Goal: Communication & Community: Answer question/provide support

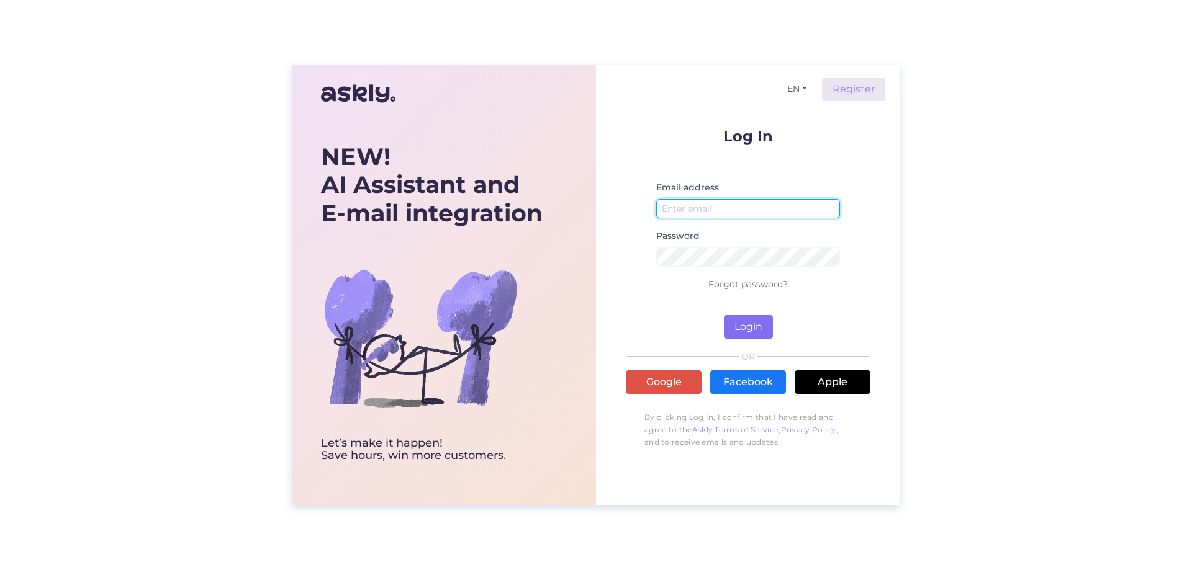
type input "[EMAIL_ADDRESS][DOMAIN_NAME]"
click at [754, 323] on button "Login" at bounding box center [748, 327] width 49 height 24
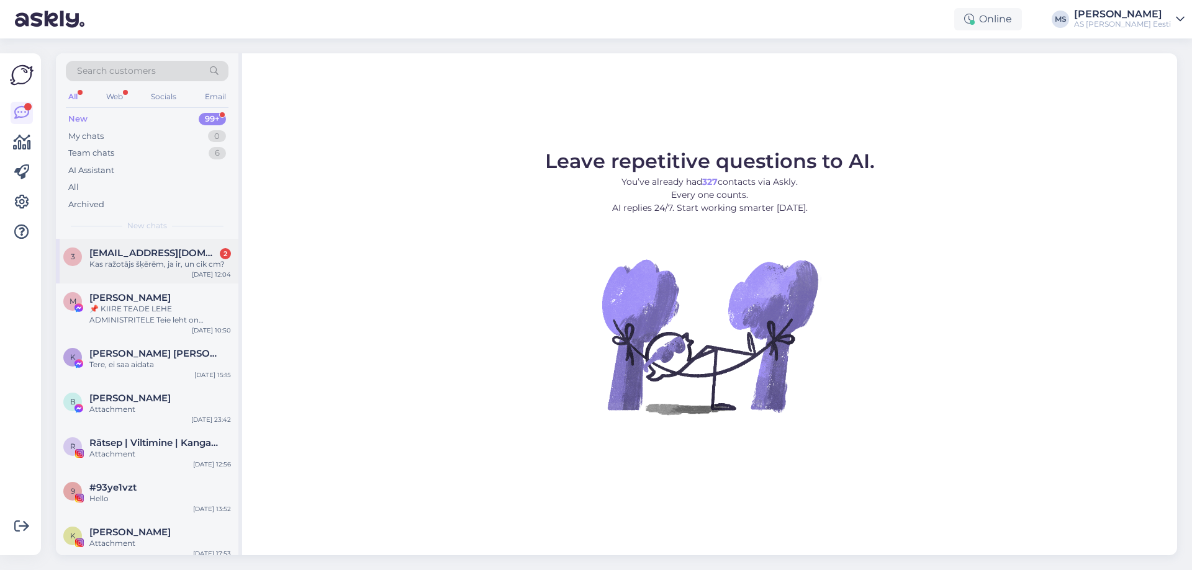
click at [164, 261] on div "Kas ražotājs šķērēm, ja ir, un cik cm?" at bounding box center [160, 264] width 142 height 11
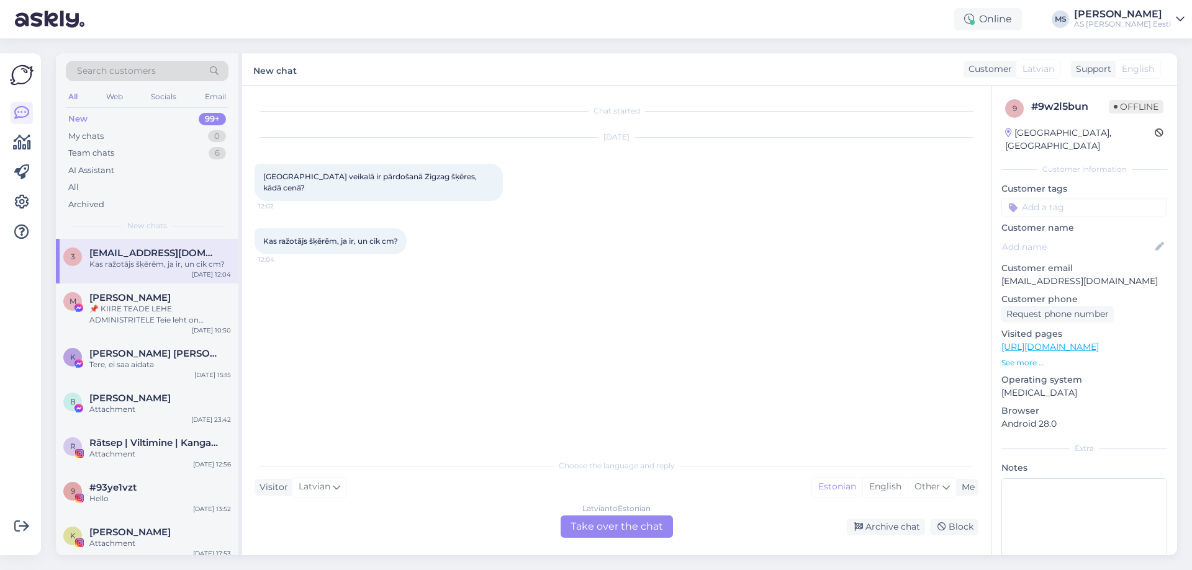
click at [645, 525] on div "[DEMOGRAPHIC_DATA] to Estonian Take over the chat" at bounding box center [617, 527] width 112 height 22
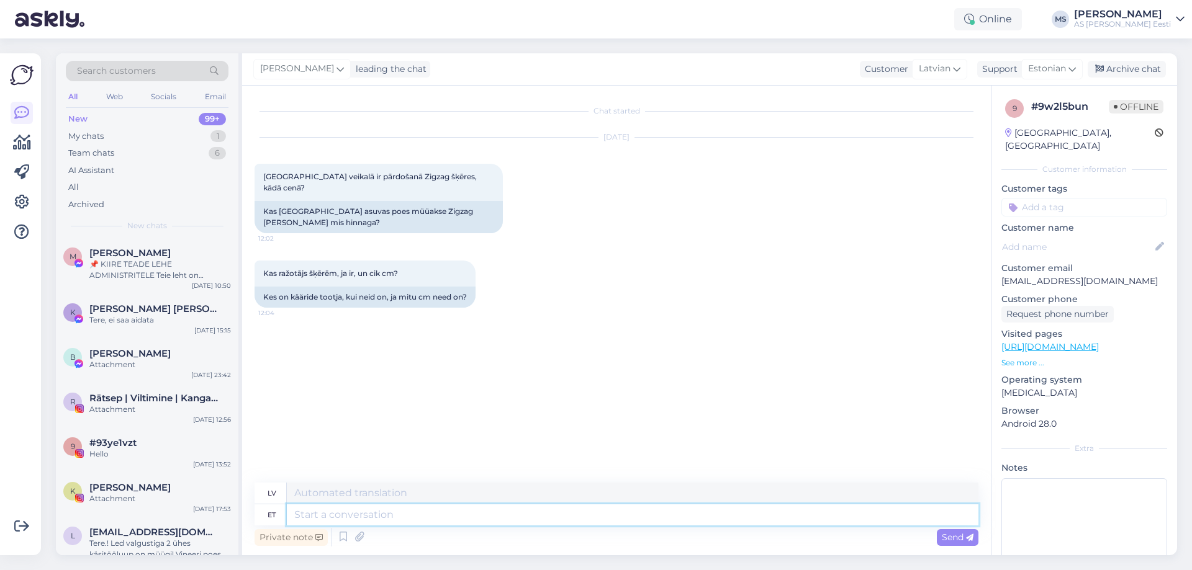
click at [319, 511] on textarea at bounding box center [632, 515] width 691 height 21
type textarea "Tere"
type textarea "Sveiki"
click at [330, 515] on textarea "Tere" at bounding box center [632, 509] width 691 height 32
type textarea "Tere [GEOGRAPHIC_DATA]"
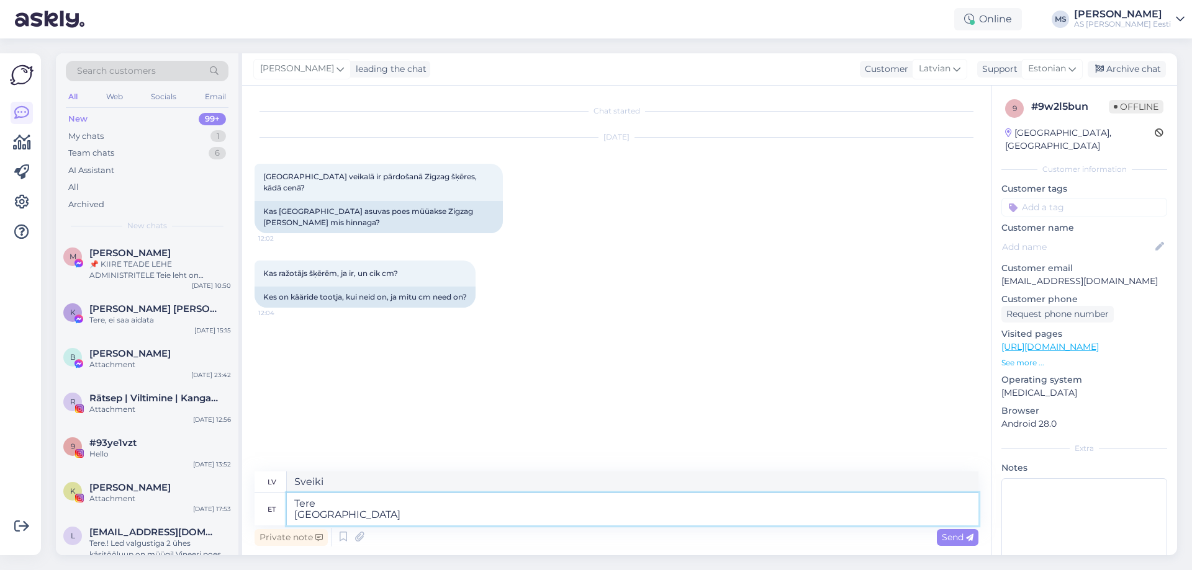
type textarea "Sveiki Rīga"
type textarea "Tere Riia Abakhani"
type textarea "Sveiki Rīga Abakhani"
type textarea "Tere Riia Abakhani Poes"
type textarea "Sveiki Rīga Abakhani veikals"
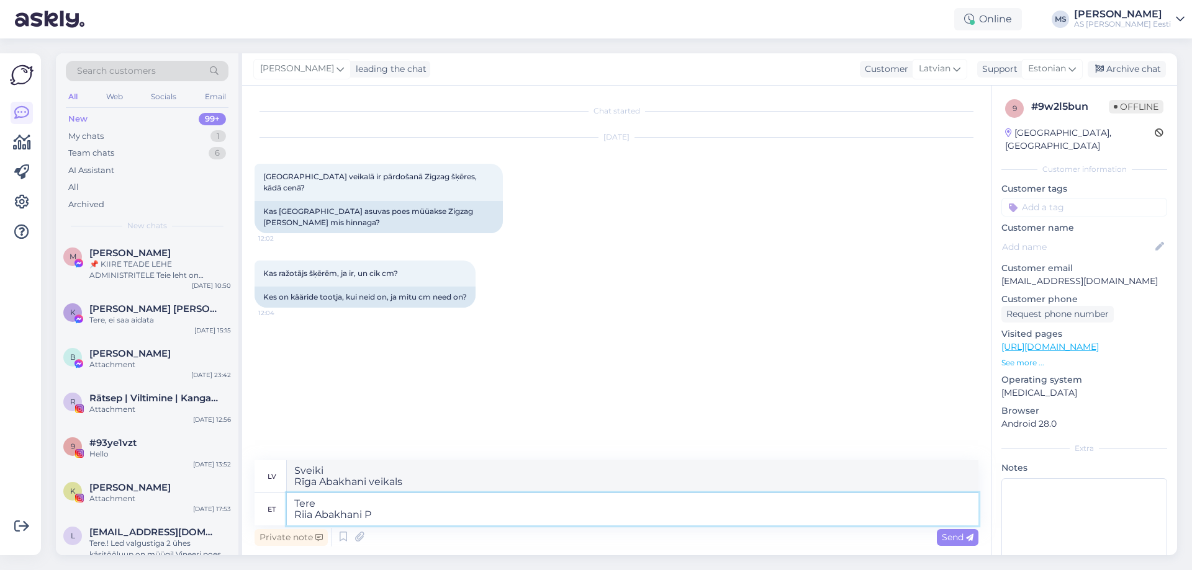
type textarea "Tere Riia Abakhani"
type textarea "Sveiki Rīga Abakhani"
type textarea "Tere Riia Abakhani poes"
type textarea "Sveiki Rīga Abakhan veikals"
type textarea "Tere Riia Abakhani poes on ole"
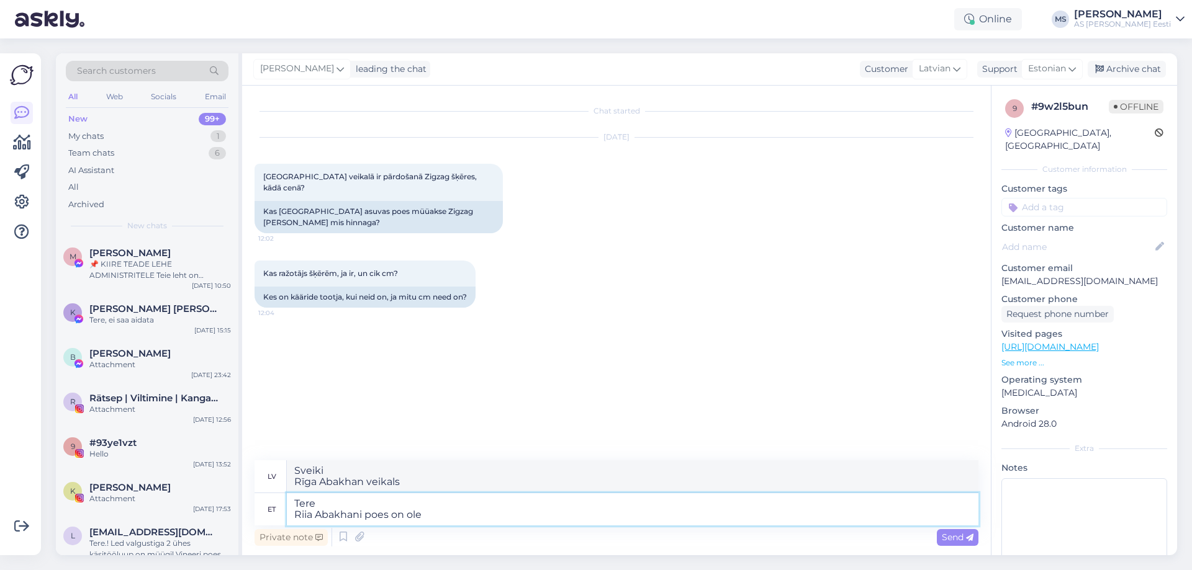
type textarea "[PERSON_NAME] veikals ir"
type textarea "Tere Riia Abakhani poes on olemas"
type textarea "Sveiki, [GEOGRAPHIC_DATA], Abakhan veikalā tas ir."
type textarea "Tere Riia Abakhani poes on olemas sellise"
type textarea "Sveiki Rīga, Abakhani veikalā ir [PERSON_NAME] līdzīgs šim."
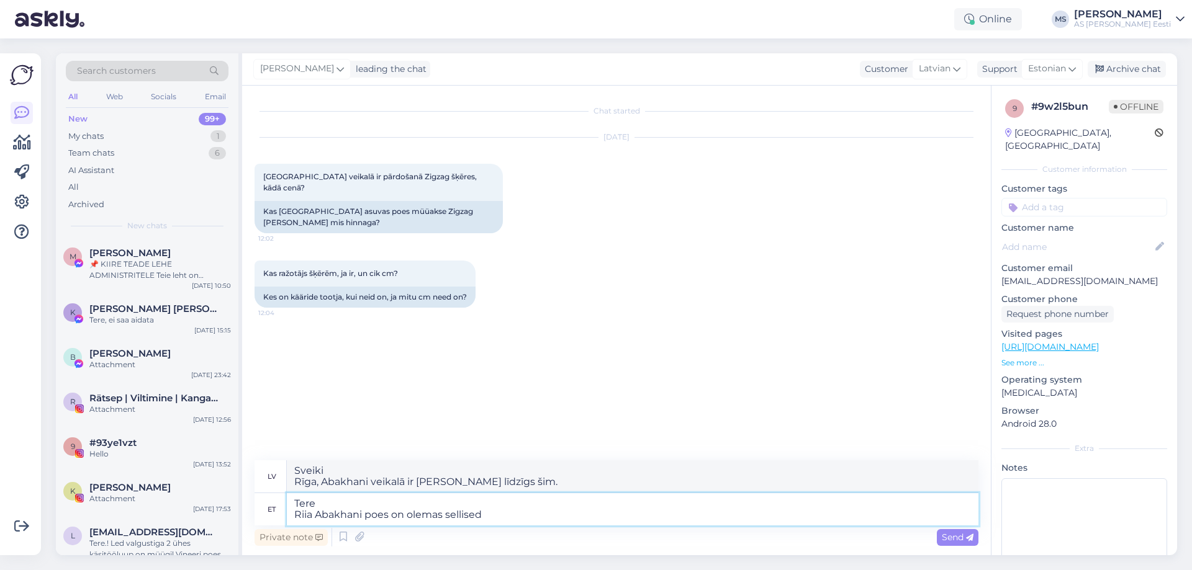
type textarea "Tere Riia Abakhani poes on olemas sellised"
type textarea "Sveiki Tādi ir Rīgas Abakhan veikalā."
type textarea "Tere Riia Abakhani poes on olemas sellised käärid"
type textarea "Sveiki Rīgas Abakhani veikalā ir šādas šķēres."
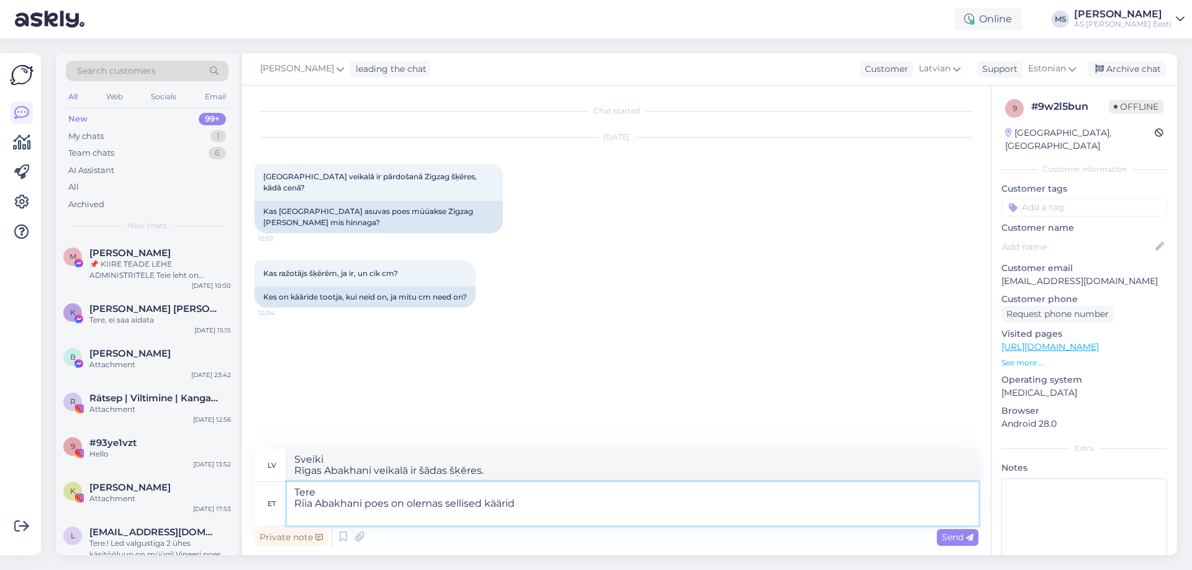
paste textarea "[URL][DOMAIN_NAME]"
type textarea "Tere Riia Abakhani poes on olemas sellised käärid [URL][DOMAIN_NAME]"
type textarea "Sveiki Rīga Abakhan veikalā ir šādas šķēres [URL][DOMAIN_NAME]"
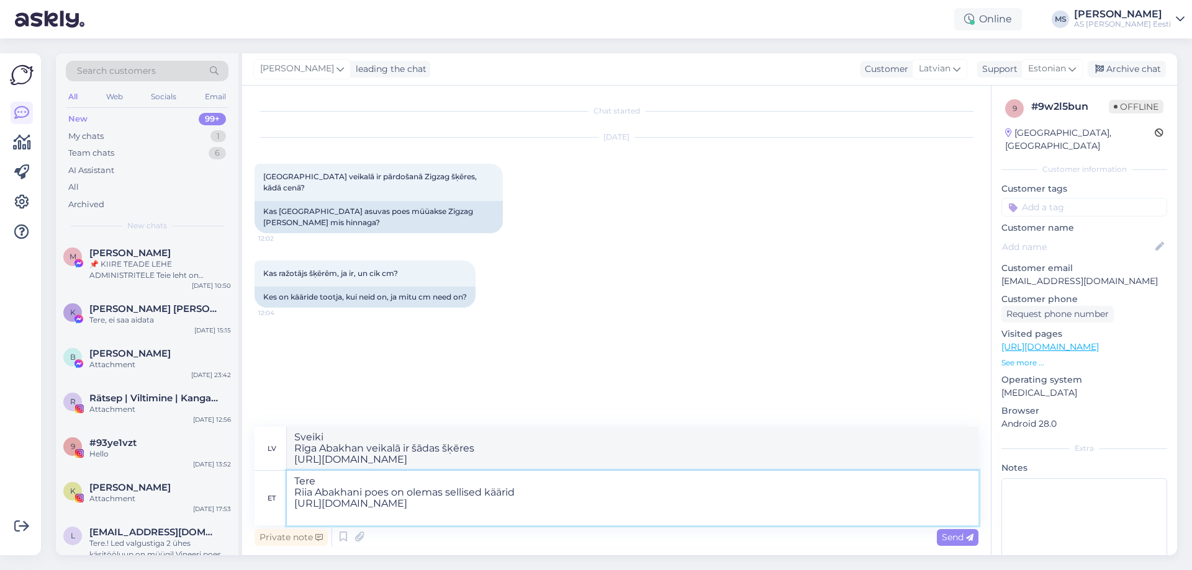
paste textarea "[URL][DOMAIN_NAME]"
type textarea "Tere Riia Abakhani poes on olemas sellised käärid [URL][DOMAIN_NAME] [URL][DOMA…"
type textarea "Sveiki Rīga Abakhan veikalā ir šādas šķēres [URL][DOMAIN_NAME] [URL][DOMAIN_NAM…"
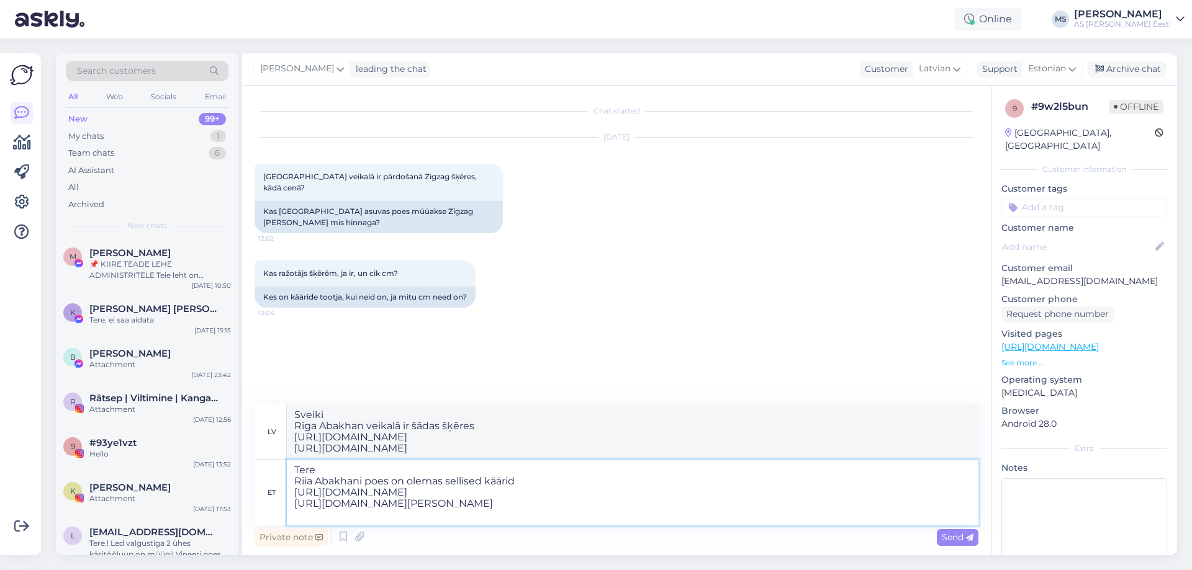
type textarea "Tere Riia Abakhani poes on olemas sellised käärid [URL][DOMAIN_NAME] [URL][DOMA…"
type textarea "Sveiki Rīga Abakhan veikalā ir šādas šķēres [URL][DOMAIN_NAME] [URL][DOMAIN_NAM…"
type textarea "Tere Riia Abakhani poes on olemas sellised käärid [URL][DOMAIN_NAME] [URL][DOMA…"
type textarea "Sveiki Rīga Abakhan veikalā ir šādas šķēres [URL][DOMAIN_NAME] [URL][DOMAIN_NAM…"
type textarea "Tere Riia Abakhani poes on olemas sellised käärid [URL][DOMAIN_NAME] [URL][DOMA…"
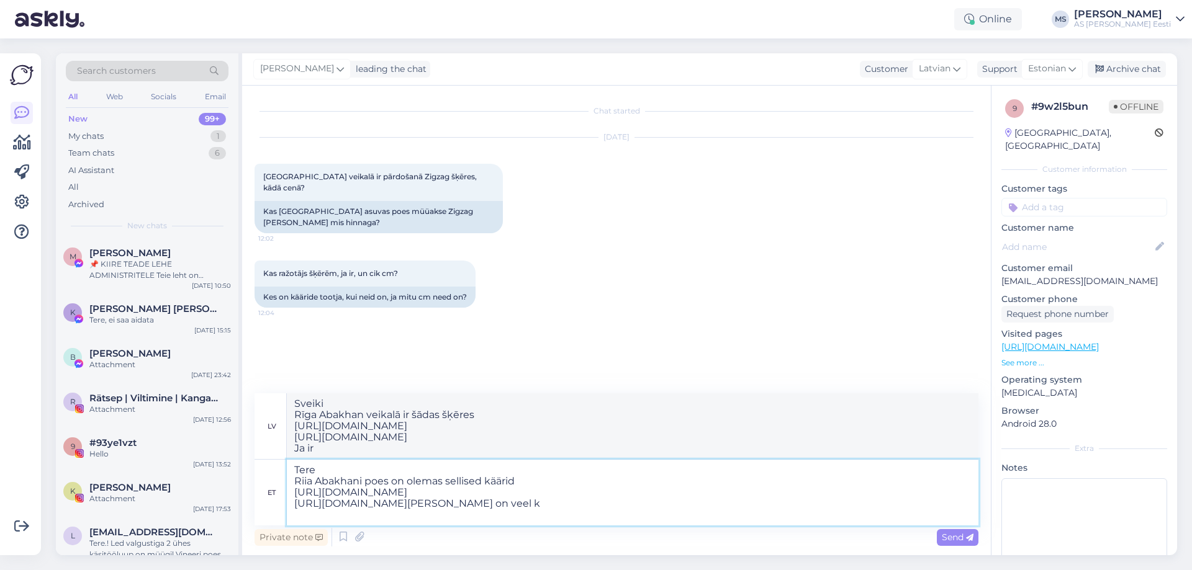
type textarea "Sveiki Rīga Abakhan veikalā ir šādas šķēres [URL][DOMAIN_NAME] [URL][DOMAIN_NAM…"
type textarea "Tere Riia Abakhani poes on olemas sellised käärid [URL][DOMAIN_NAME] [URL][DOMA…"
type textarea "Sveiki Rīga Abakhan veikalā ir šādas šķēres [URL][DOMAIN_NAME] [URL][DOMAIN_NAM…"
type textarea "Tere Riia Abakhani poes on olemas sellised käärid [URL][DOMAIN_NAME] [URL][DOMA…"
type textarea "Sveiki Rīga Abakhan veikalā ir šādas šķēres [URL][DOMAIN_NAME] [URL][DOMAIN_NAM…"
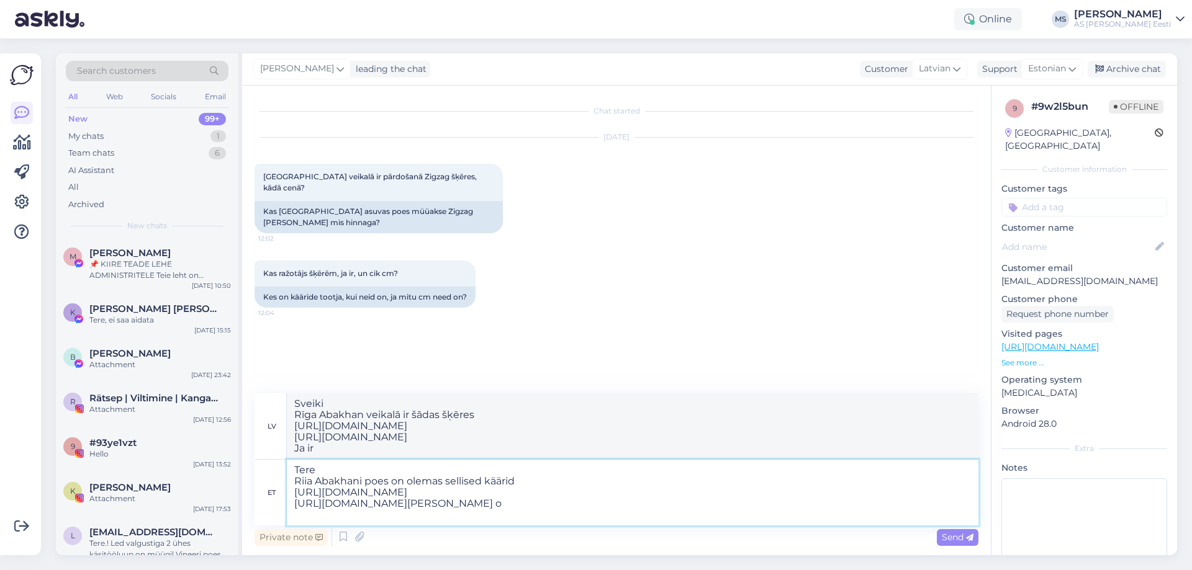
type textarea "Tere Riia Abakhani poes on olemas sellised käärid [URL][DOMAIN_NAME] [URL][DOMA…"
type textarea "Sveiki Rīga Abakhan veikalā ir šādas šķēres [URL][DOMAIN_NAME] [URL][DOMAIN_NAM…"
type textarea "Tere Riia Abakhani poes on olemas sellised käärid [URL][DOMAIN_NAME] [URL][DOMA…"
type textarea "Sveiki Rīga Abakhan veikalā ir šādas šķēres [URL][DOMAIN_NAME] [URL][DOMAIN_NAM…"
type textarea "Tere Riia Abakhani poes on olemas sellised käärid [URL][DOMAIN_NAME] [URL][DOMA…"
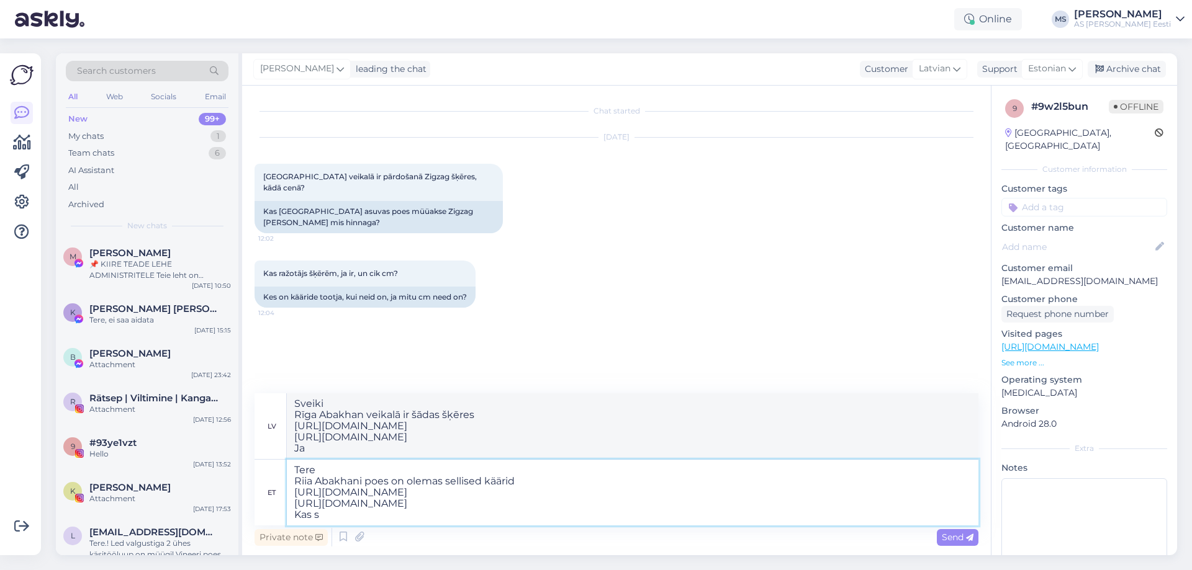
type textarea "Sveiki Rīgas Abakhan veikalā ir šādas šķēres [URL][DOMAIN_NAME] [URL][DOMAIN_NA…"
type textarea "Tere Riia Abakhani poes on olemas sellised käärid [URL][DOMAIN_NAME] [URL][DOMA…"
type textarea "Sveiki Rīga Abakhan veikalā ir šādas šķēres [URL][DOMAIN_NAME] [URL][DOMAIN_NAM…"
type textarea "Tere Riia Abakhani poes on olemas sellised käärid [URL][DOMAIN_NAME] [URL][DOMA…"
type textarea "Sveiki Rīga Abakhan veikalā ir šādas šķēres [URL][DOMAIN_NAME] [URL][DOMAIN_NAM…"
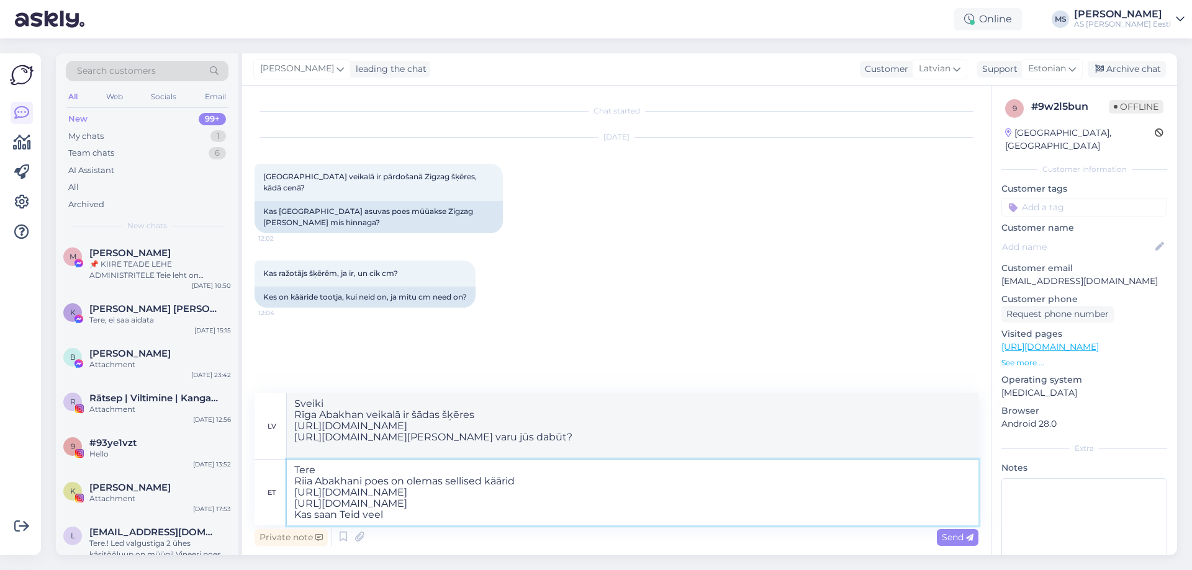
type textarea "Tere Riia Abakhani poes on olemas sellised käärid [URL][DOMAIN_NAME] [URL][DOMA…"
type textarea "Sveiki Rīga Abakhan veikalā ir šādas šķēres [URL][DOMAIN_NAME] [URL][DOMAIN_NAM…"
type textarea "Tere Riia Abakhani poes on olemas sellised käärid [URL][DOMAIN_NAME] [URL][DOMA…"
type textarea "Sveiki Rīga Abakhan veikalā ir šādas šķēres [URL][DOMAIN_NAME] [URL][DOMAIN_NAM…"
type textarea "Tere Riia Abakhani poes on olemas sellised käärid [URL][DOMAIN_NAME] [URL][DOMA…"
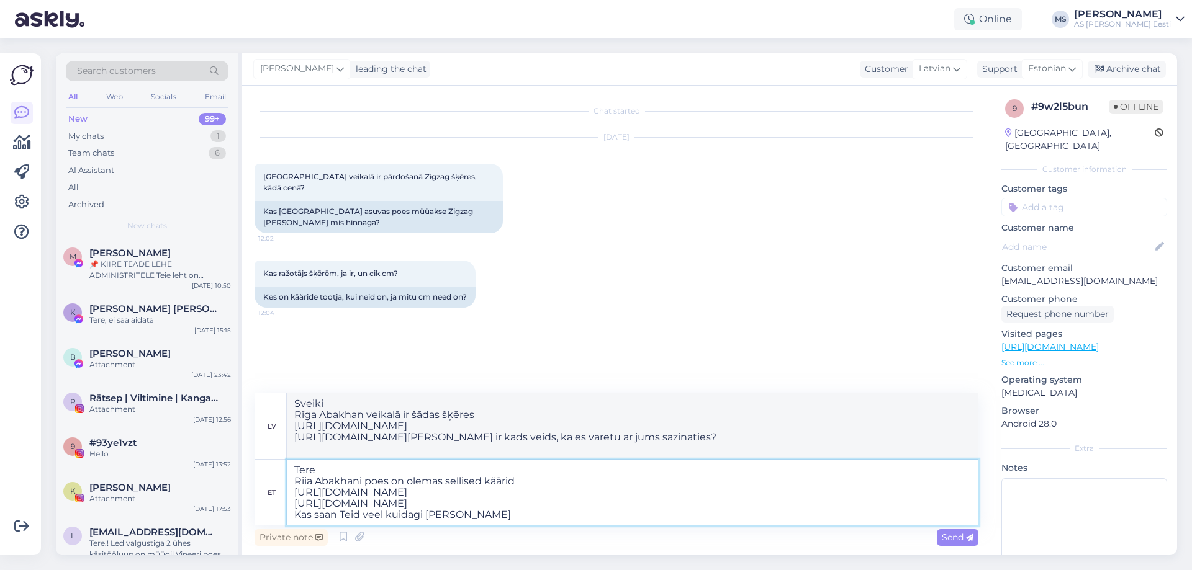
type textarea "Sveiki Rīga Abakhan veikalā ir šādas šķēres [URL][DOMAIN_NAME] [URL][DOMAIN_NAM…"
type textarea "Tere Riia Abakhani poes on olemas sellised käärid [URL][DOMAIN_NAME] [URL][DOMA…"
type textarea "Sveiki Rīgas Abakhan veikalā ir šādas šķēres [URL][DOMAIN_NAME] [URL][DOMAIN_NA…"
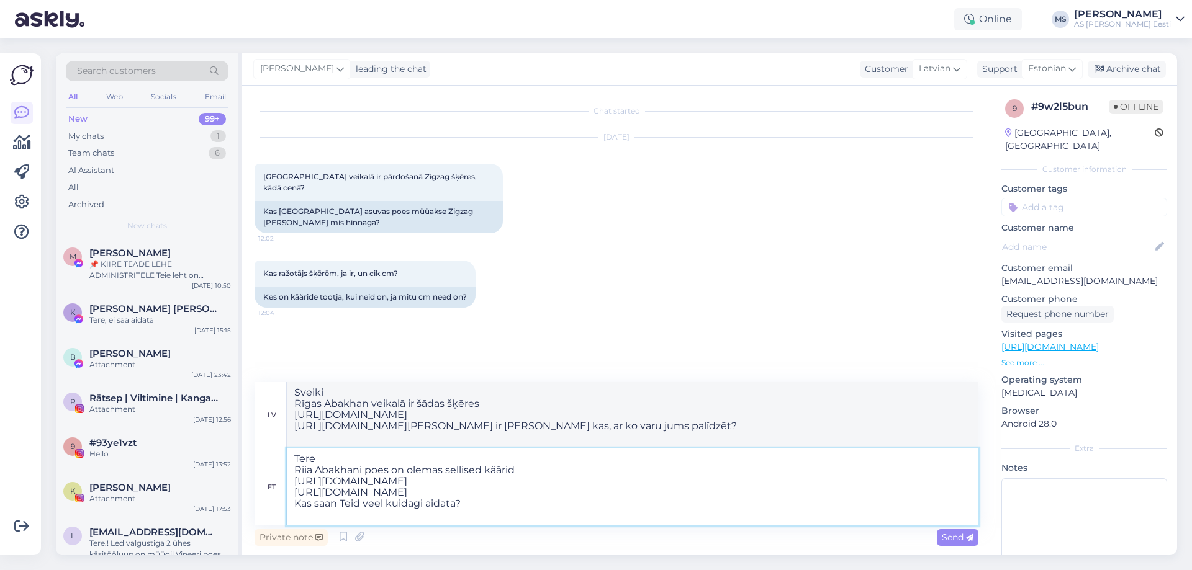
click at [526, 471] on textarea "Tere Riia Abakhani poes on olemas sellised käärid [URL][DOMAIN_NAME] [URL][DOMA…" at bounding box center [632, 487] width 691 height 77
type textarea "Tere Riia Abakhani poes on olemas sellised käärid [URL][DOMAIN_NAME] [URL][DOMA…"
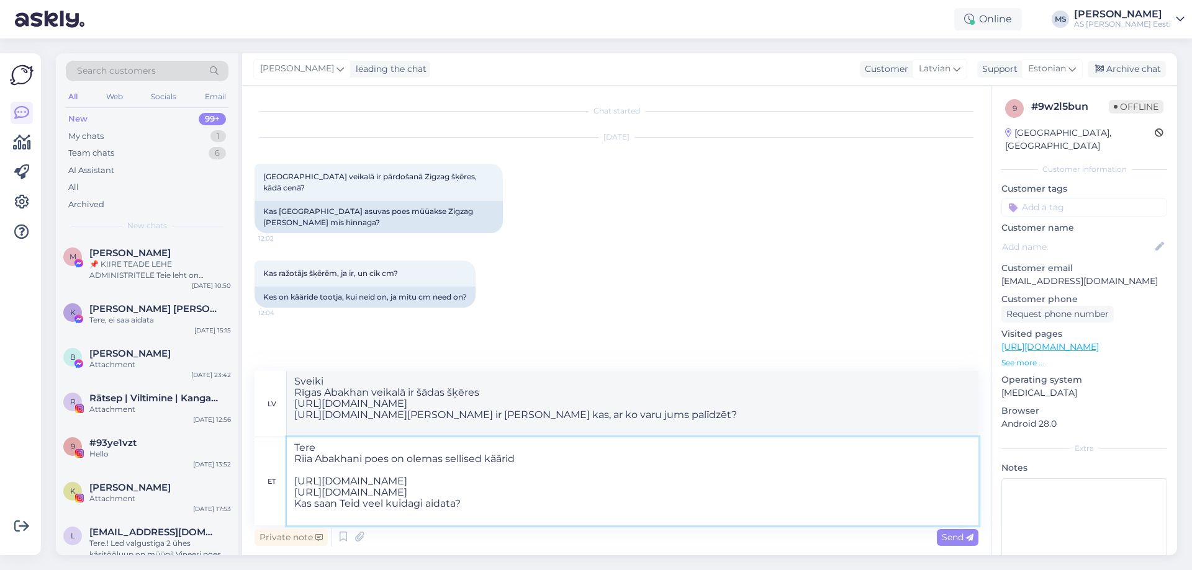
type textarea "Sveiki Rīgas Abakhan veikalā ir šādas šķēres [URL][DOMAIN_NAME] [URL][DOMAIN_NA…"
type textarea "Tere Riia Abakhani poes on olemas sellised käärid 10 [URL][DOMAIN_NAME] [URL][D…"
type textarea "Sveiki Rīgas Abakhan veikalā ir šādas šķēres 10 [URL][DOMAIN_NAME] [URL][DOMAIN…"
type textarea "Tere Riia Abakhani poes on olemas sellised käärid 10 tk [URL][DOMAIN_NAME] [URL…"
type textarea "Sveiki Rīga Abakhan veikalā ir šādas šķēres 10 gab [URL][DOMAIN_NAME] [URL][DOM…"
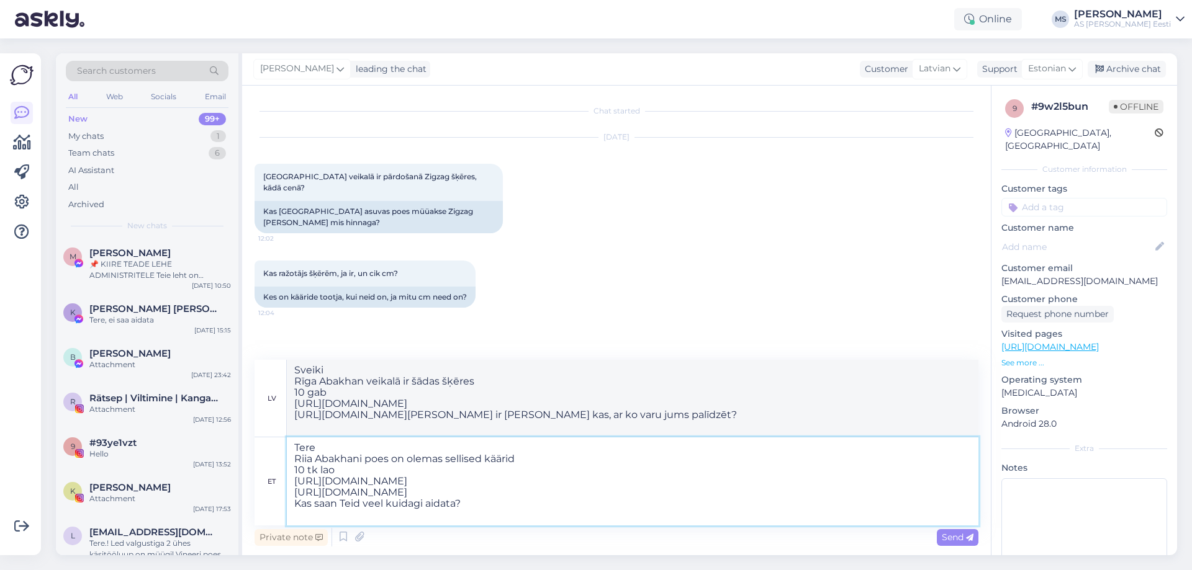
type textarea "Tere Riia Abakhani poes on olemas sellised käärid 10 tk [GEOGRAPHIC_DATA] [URL]…"
type textarea "Sveiki Rīga Abakhan veikalā ir šādas šķēres 10 gab. noliktavā [URL][DOMAIN_NAME…"
click at [611, 495] on textarea "Tere Riia Abakhani poes on olemas sellised käärid 10 tk [GEOGRAPHIC_DATA] [URL]…" at bounding box center [632, 482] width 691 height 88
type textarea "Tere Riia Abakhani poes on olemas sellised käärid 10 tk [GEOGRAPHIC_DATA] [URL]…"
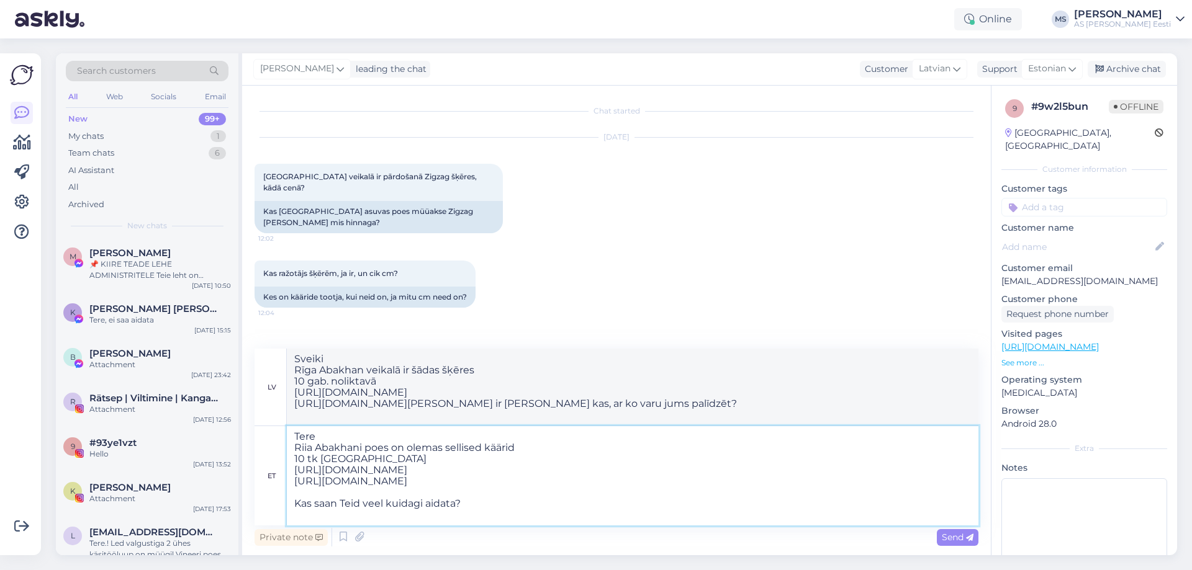
type textarea "Sveiki Rīga Abakhan veikalā ir šādas šķēres 10 gab. noliktavā [URL][DOMAIN_NAME…"
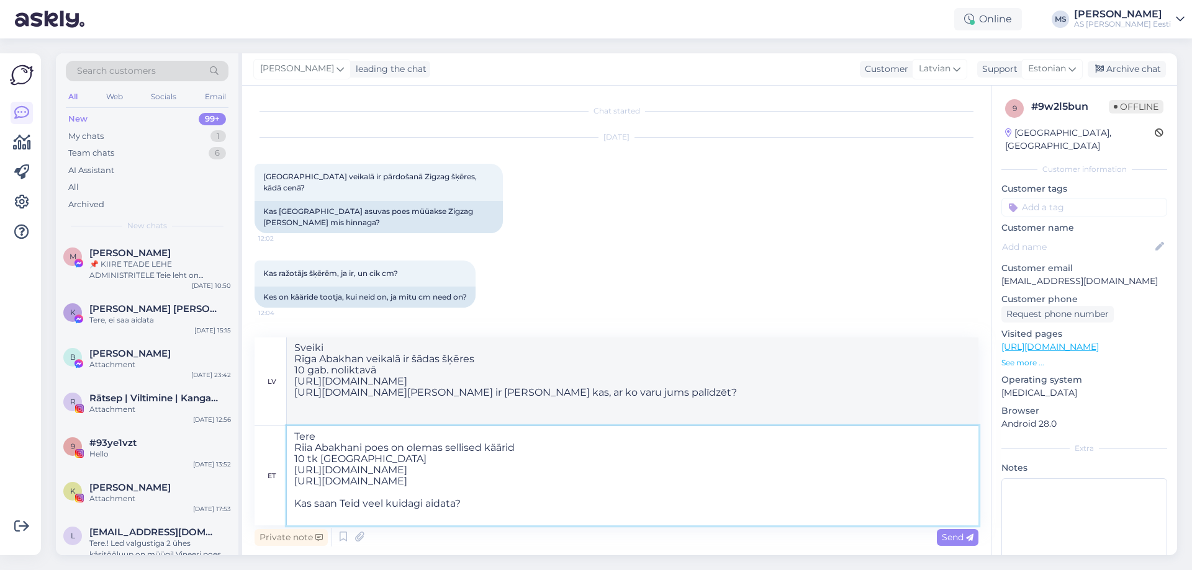
click at [604, 467] on textarea "Tere Riia Abakhani poes on olemas sellised käärid 10 tk [GEOGRAPHIC_DATA] [URL]…" at bounding box center [632, 475] width 691 height 99
type textarea "Tere Riia Abakhani poes on olemas sellised käärid 10 tk [GEOGRAPHIC_DATA] [URL]…"
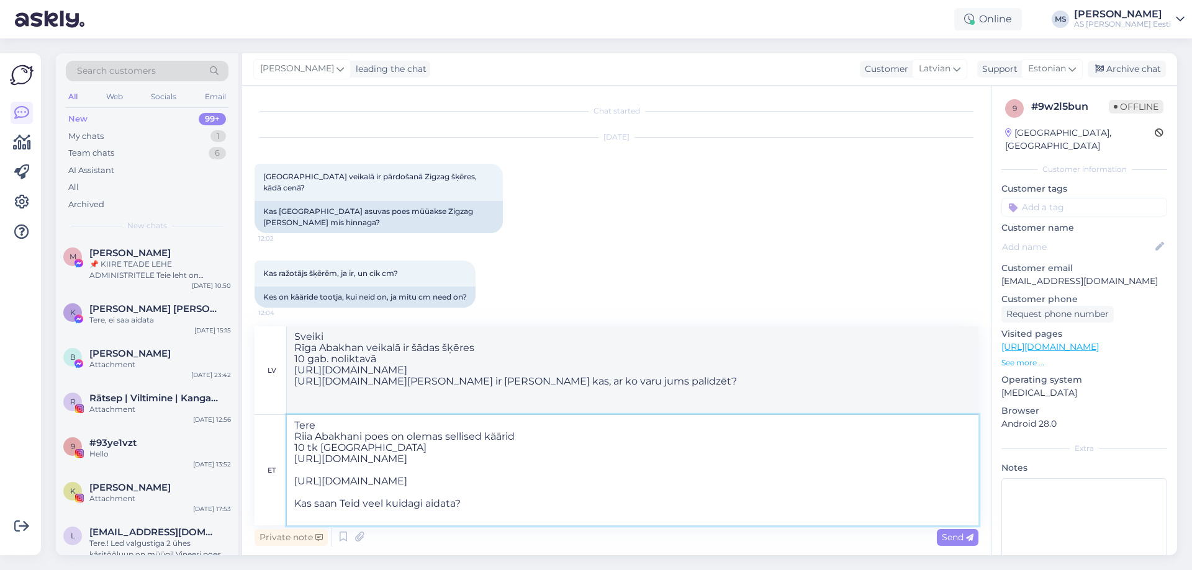
type textarea "Sveiki Rīga Abakhan veikalā ir šādas šķēres 10 gab. noliktavā [URL][DOMAIN_NAME…"
type textarea "Tere Riia Abakhani poes on olemas sellised käärid 10 tk [GEOGRAPHIC_DATA] [URL]…"
type textarea "Sveiki Rīga Abakhan veikalā ir šādas šķēres 10 gab. noliktavā [URL][DOMAIN_NAME…"
type textarea "Tere Riia Abakhani poes on olemas sellised käärid 10 tk [GEOGRAPHIC_DATA] [URL]…"
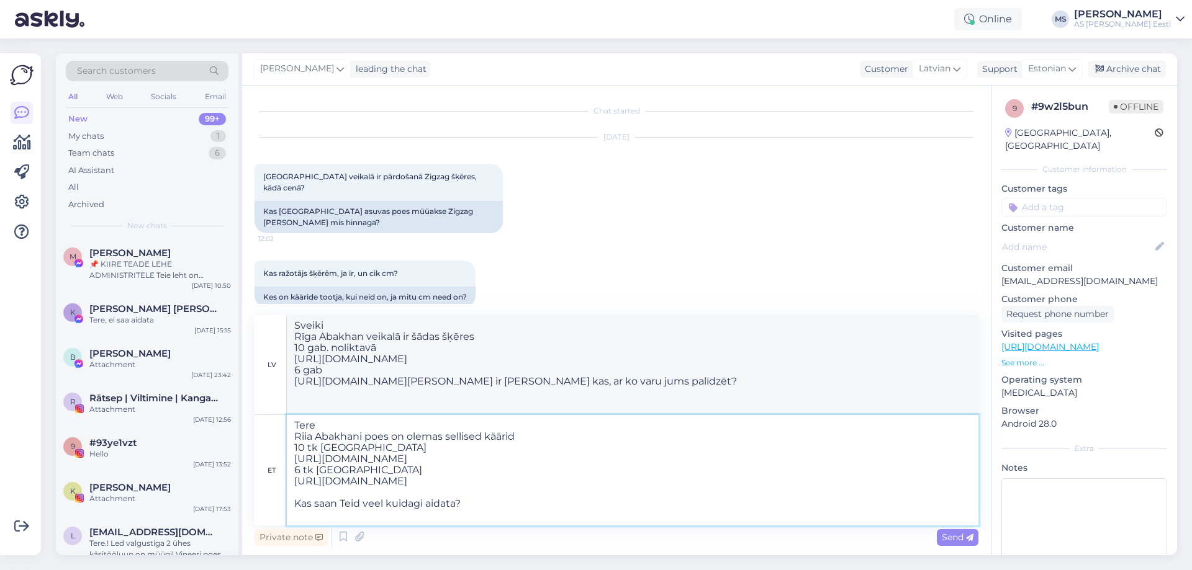
type textarea "Sveiki Rīga Abakhan veikalā ir šādas šķēres 10 gab. noliktavā [URL][DOMAIN_NAME…"
click at [351, 451] on textarea "Tere Riia Abakhani poes on olemas sellised käärid 10 tk [GEOGRAPHIC_DATA] [URL]…" at bounding box center [632, 470] width 691 height 110
type textarea "Tere Riia Abakhani poes on olemas sellised käärid 10 tk laos olemas [URL][DOMAI…"
click at [949, 537] on span "Send" at bounding box center [958, 537] width 32 height 11
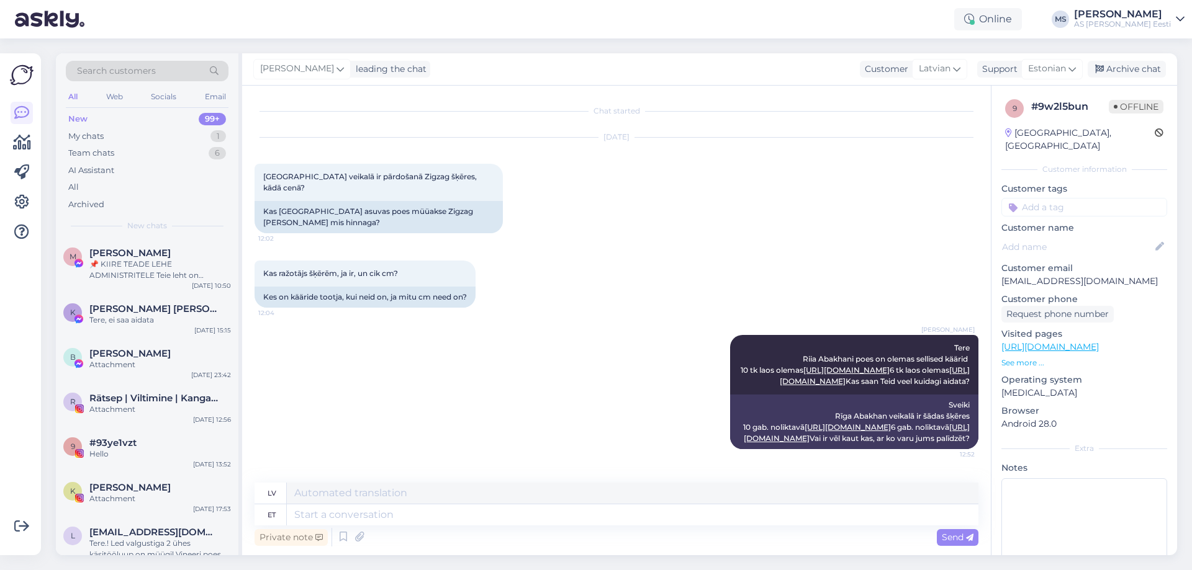
scroll to position [103, 0]
click at [158, 280] on div "📌 KIIRE TEADE LEHE ADMINISTRITELE Teie leht on rikkunud Meta kogukonna juhiseid…" at bounding box center [160, 270] width 142 height 22
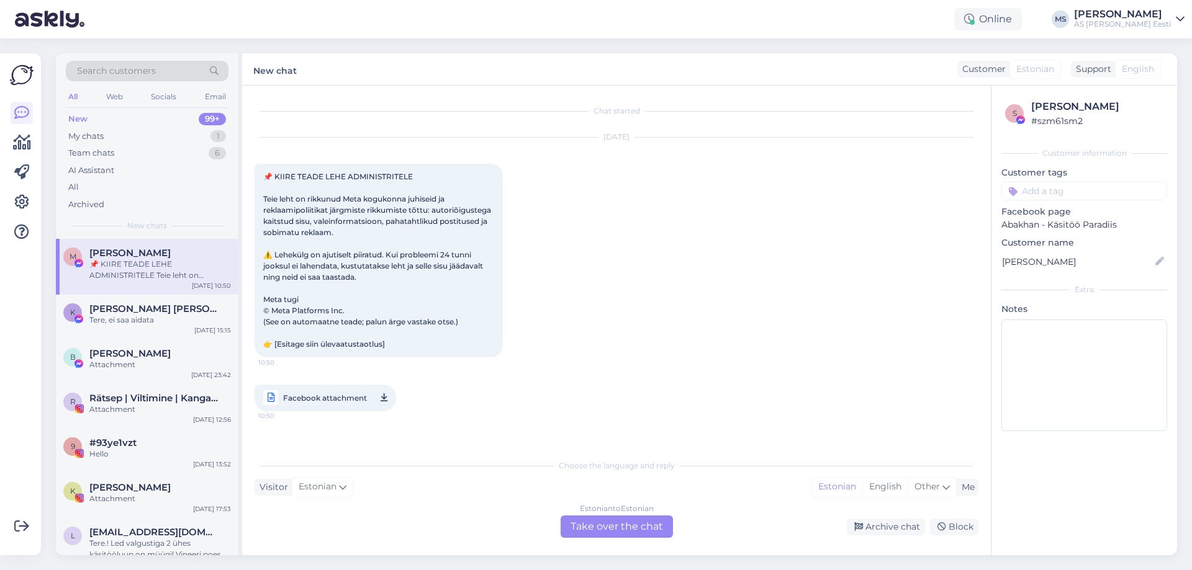
scroll to position [0, 0]
click at [205, 118] on div "99+" at bounding box center [212, 119] width 27 height 12
click at [166, 323] on div "Tere, ei saa aidata" at bounding box center [160, 320] width 142 height 11
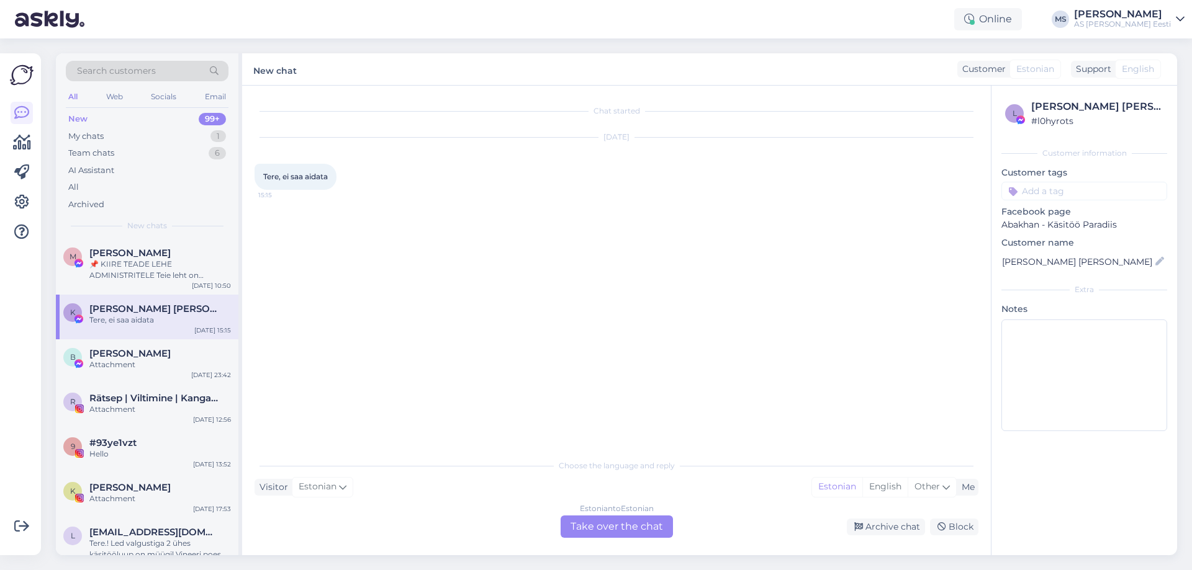
click at [78, 94] on div "All" at bounding box center [73, 97] width 14 height 16
click at [115, 97] on div "Web" at bounding box center [115, 97] width 22 height 16
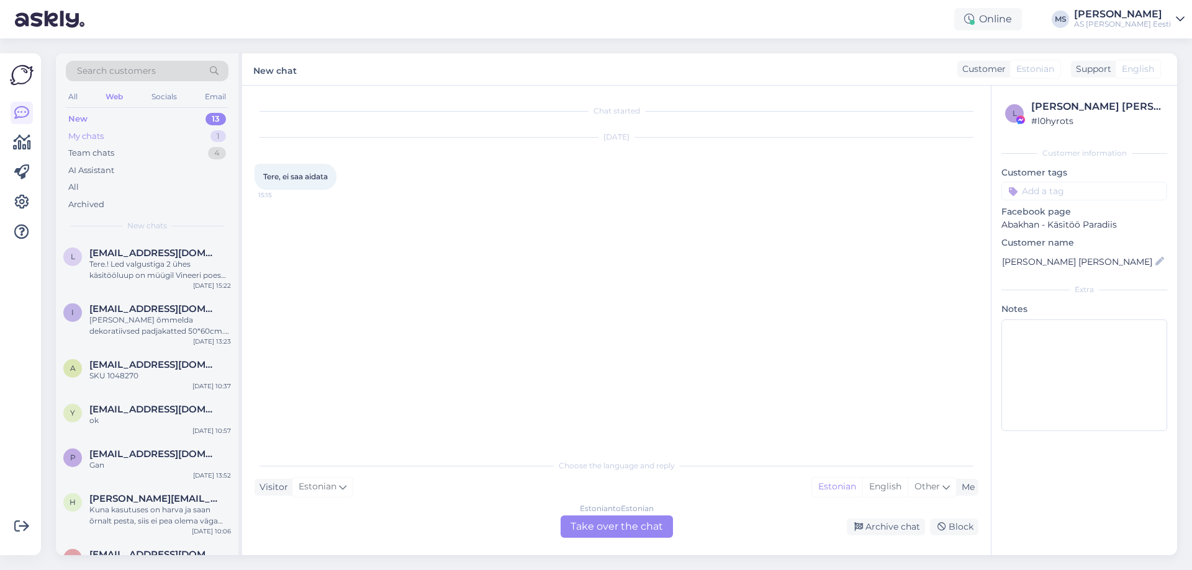
click at [213, 138] on div "1" at bounding box center [218, 136] width 16 height 12
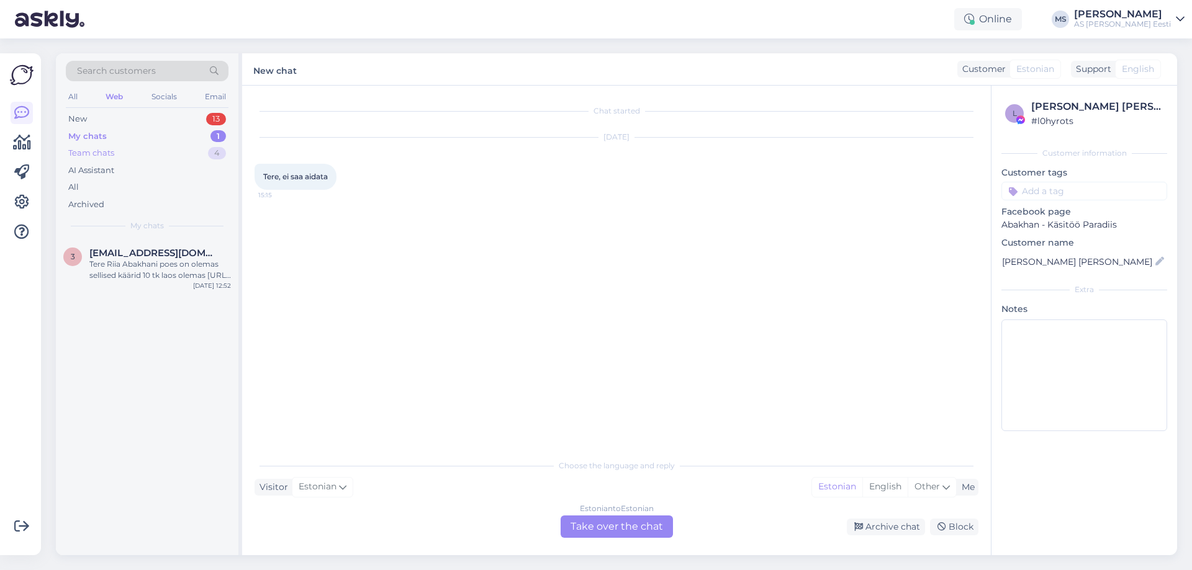
click at [219, 150] on div "4" at bounding box center [217, 153] width 18 height 12
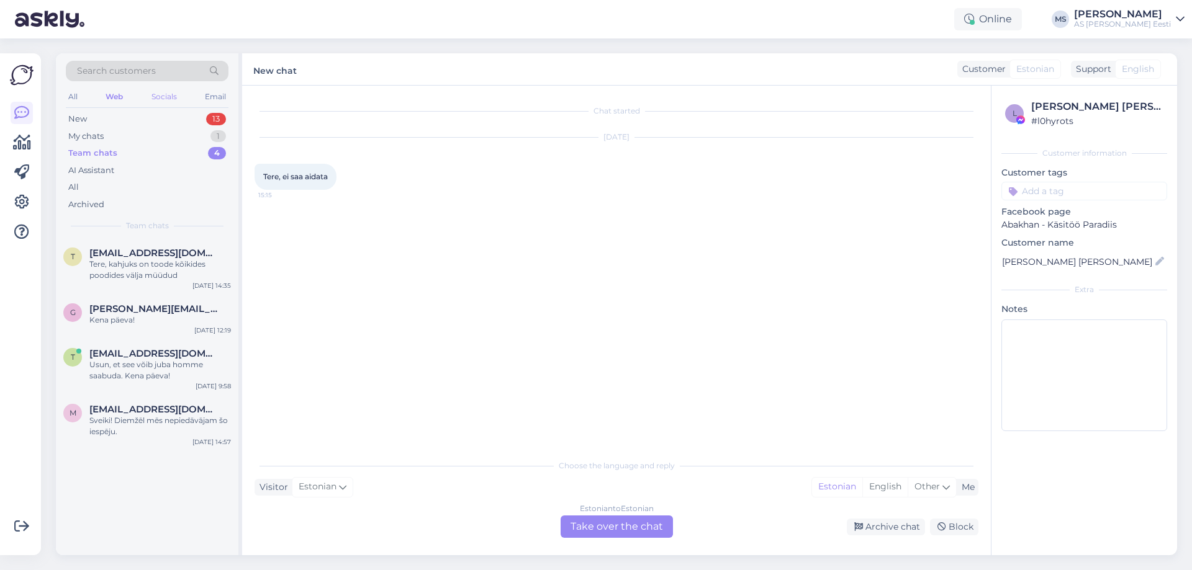
click at [157, 96] on div "Socials" at bounding box center [164, 97] width 30 height 16
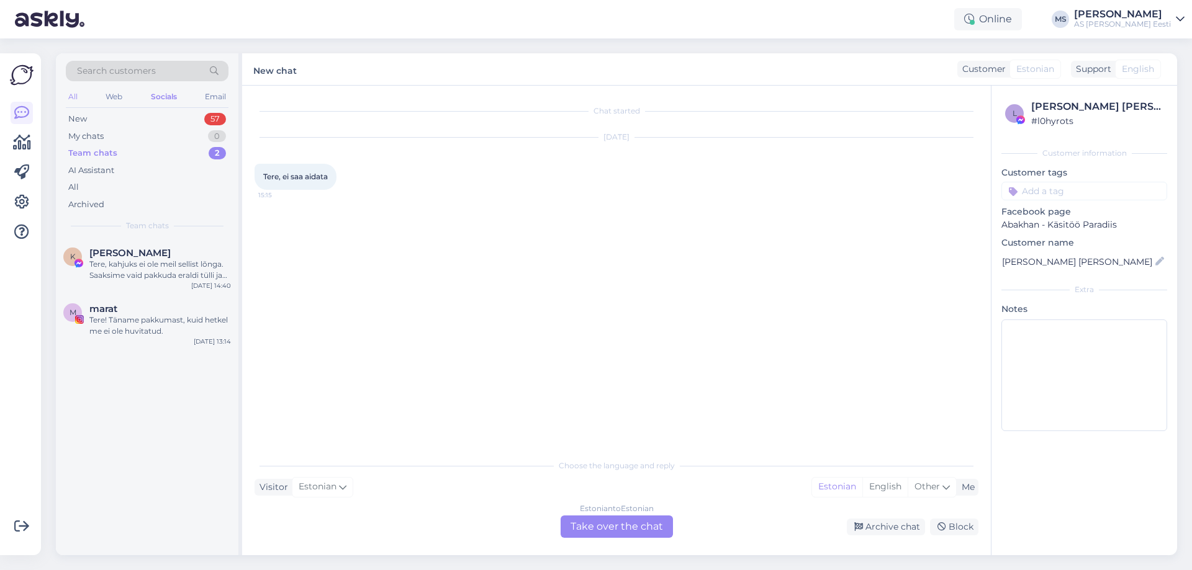
click at [73, 97] on div "All" at bounding box center [73, 97] width 14 height 16
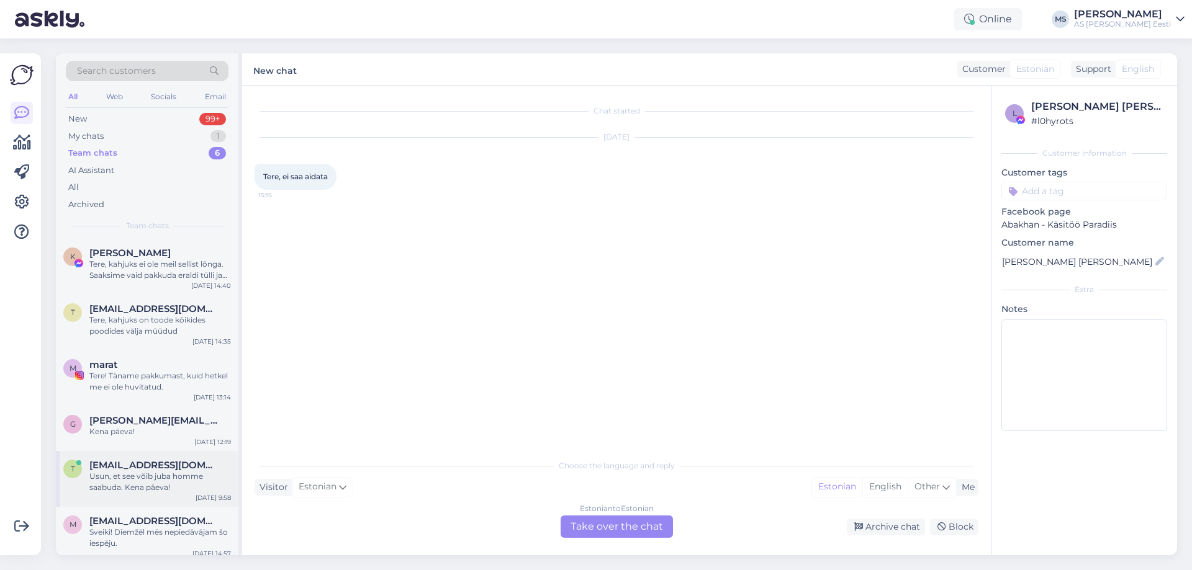
click at [167, 499] on div "t [EMAIL_ADDRESS][DOMAIN_NAME] Usun, et see võib juba homme saabuda. Kena päeva…" at bounding box center [147, 479] width 182 height 56
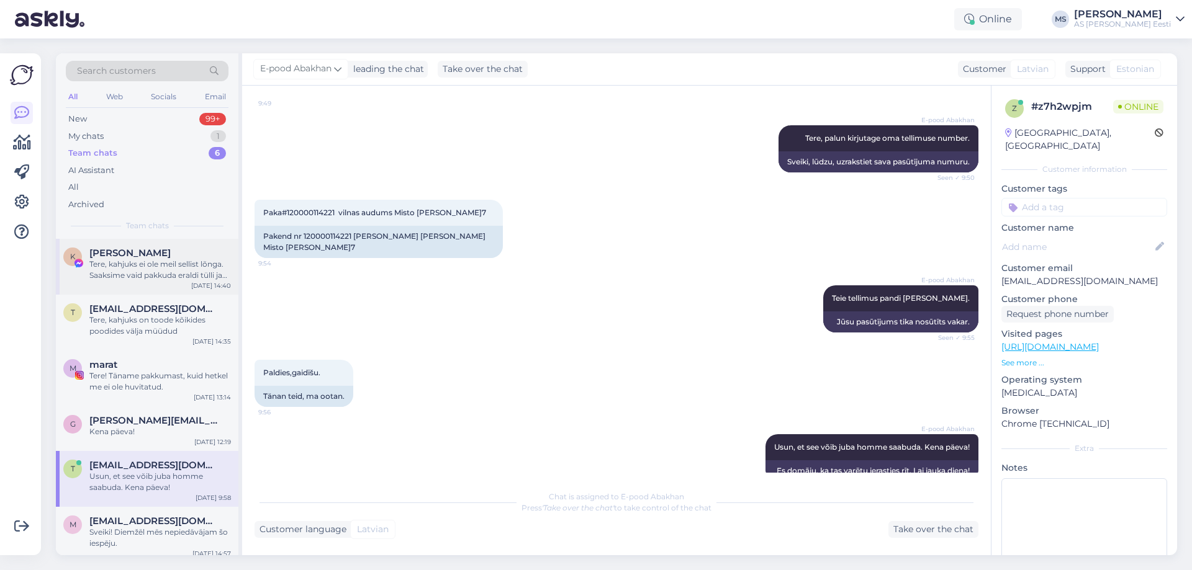
click at [171, 286] on div "K [PERSON_NAME], kahjuks ei [PERSON_NAME] sellist lõnga. Saaksime [PERSON_NAME]…" at bounding box center [147, 267] width 182 height 56
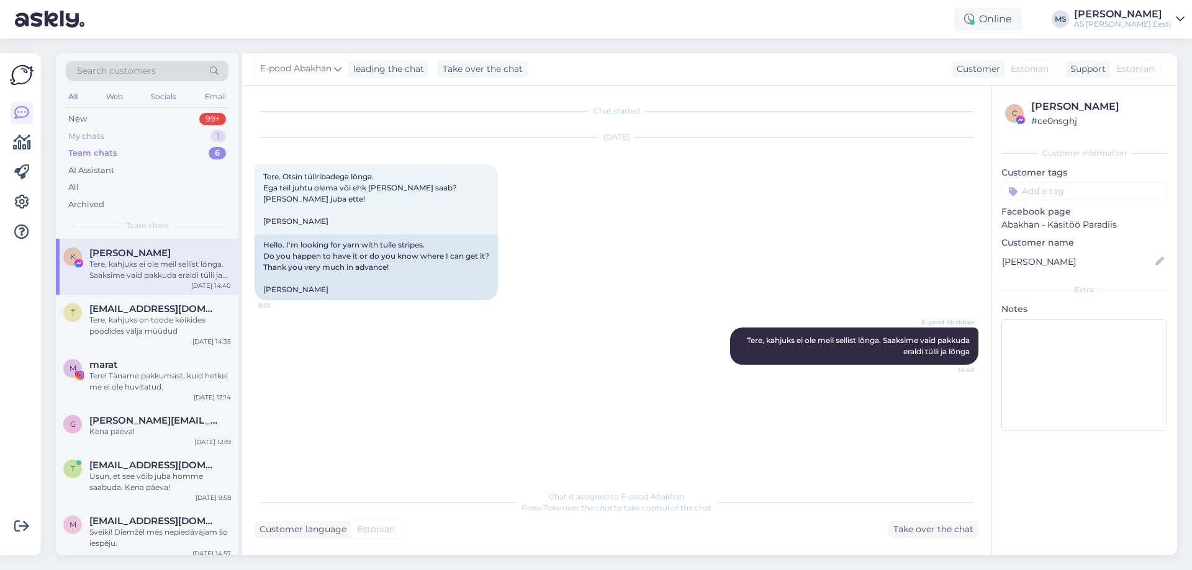
click at [216, 137] on div "1" at bounding box center [218, 136] width 16 height 12
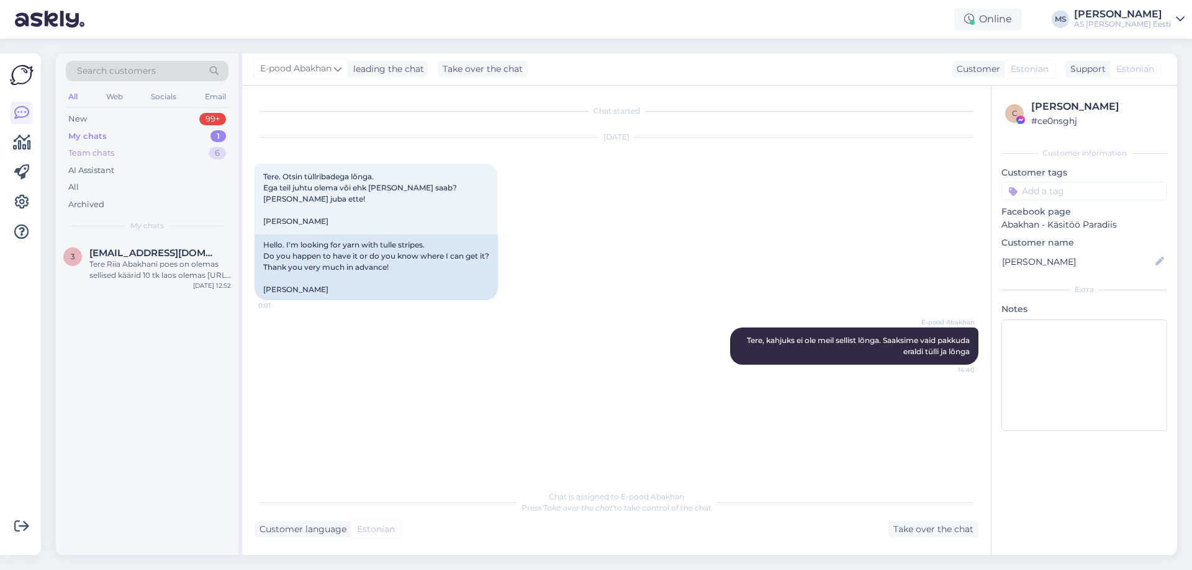
click at [217, 153] on div "6" at bounding box center [217, 153] width 17 height 12
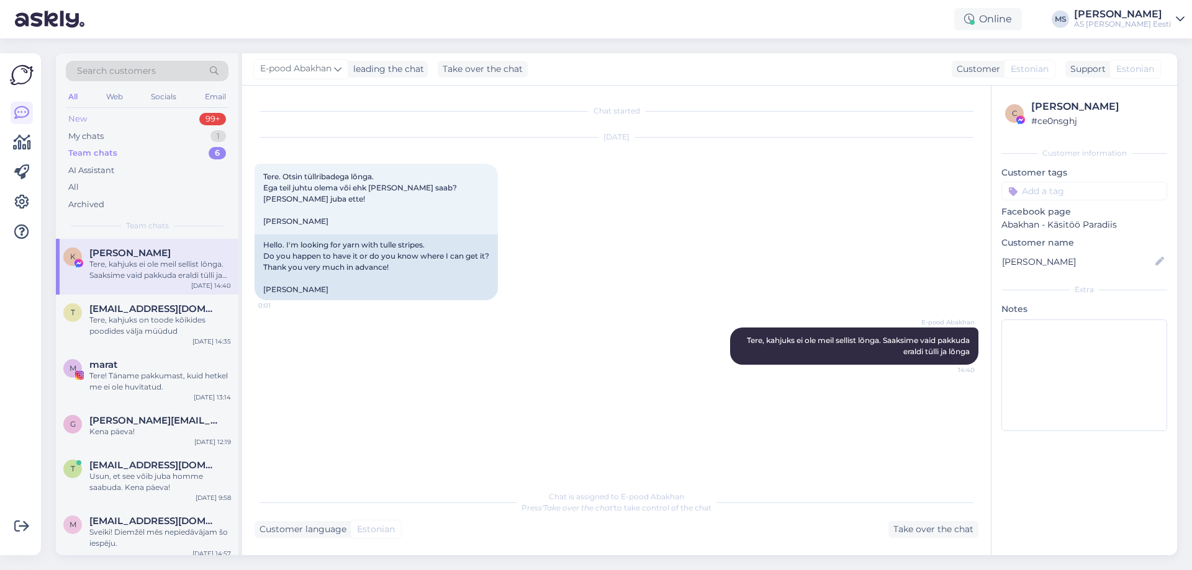
click at [90, 118] on div "New 99+" at bounding box center [147, 118] width 163 height 17
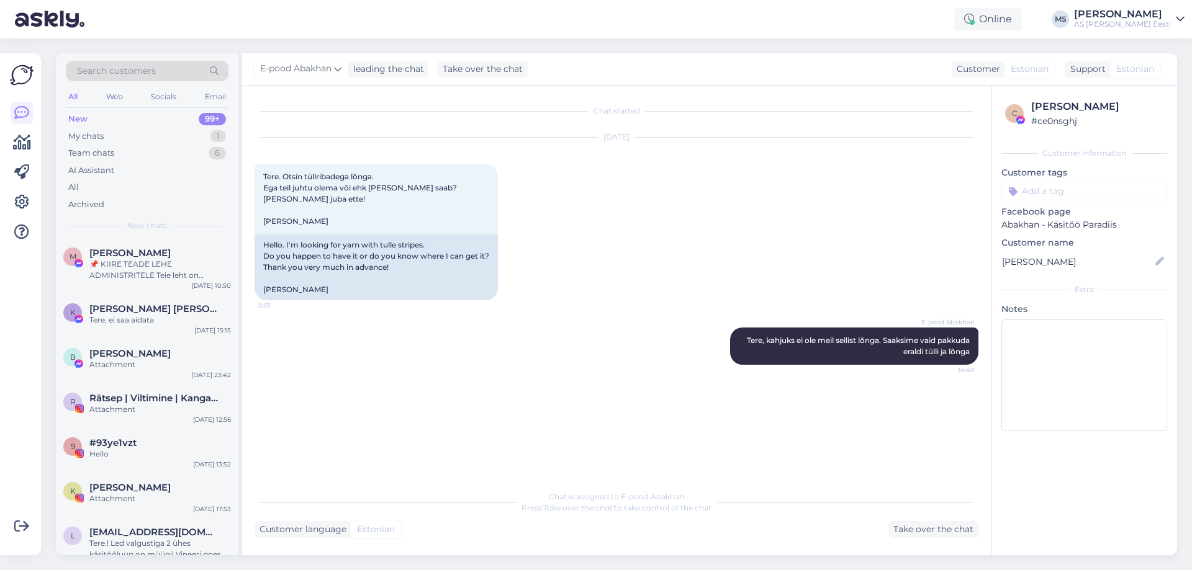
click at [74, 92] on div "All" at bounding box center [73, 97] width 14 height 16
click at [220, 137] on div "1" at bounding box center [218, 136] width 16 height 12
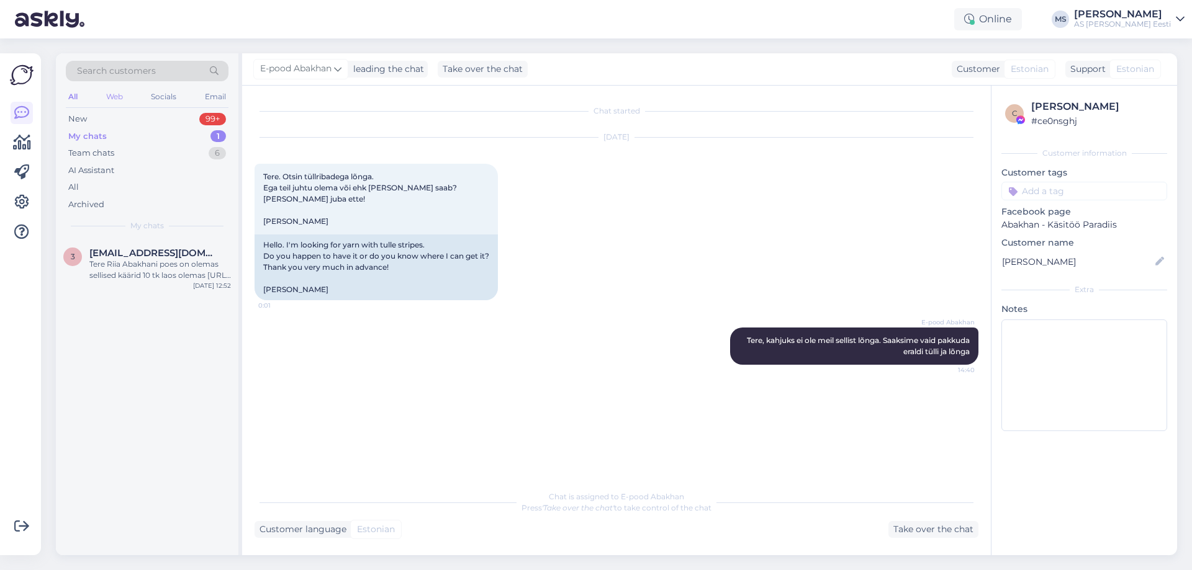
click at [113, 97] on div "Web" at bounding box center [115, 97] width 22 height 16
click at [158, 97] on div "Socials" at bounding box center [164, 97] width 30 height 16
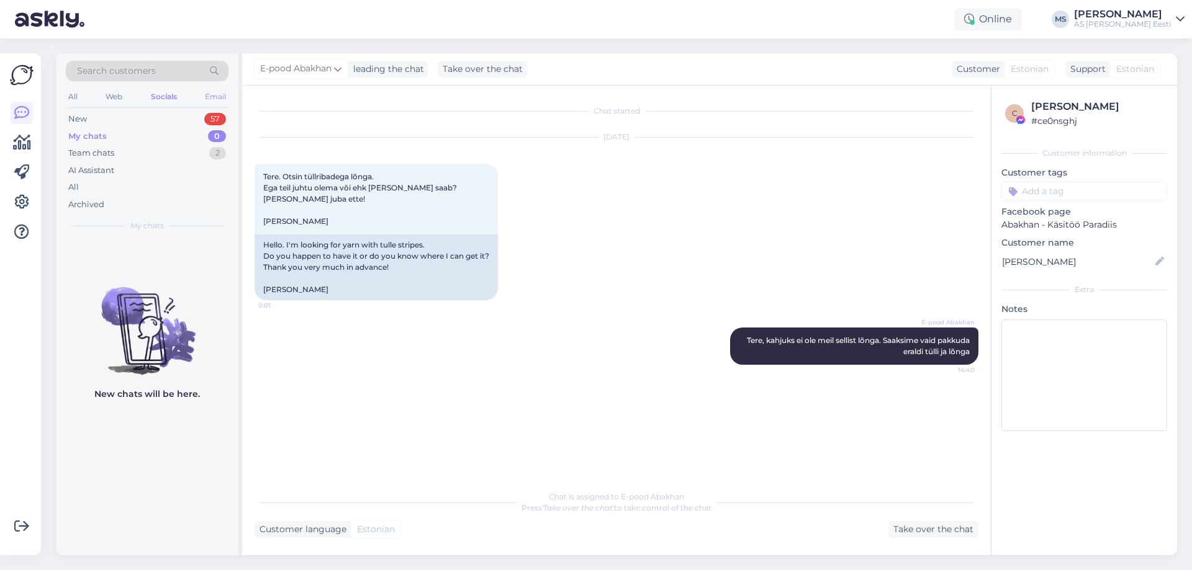
click at [205, 96] on div "Email" at bounding box center [215, 97] width 26 height 16
click at [69, 97] on div "All" at bounding box center [73, 97] width 14 height 16
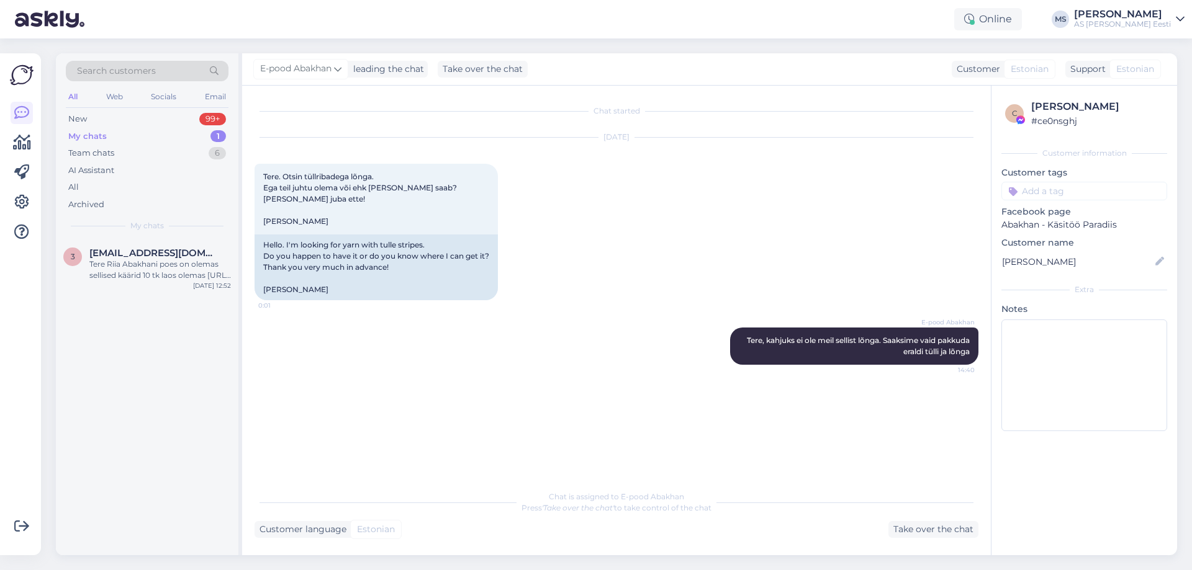
click at [220, 130] on div "1" at bounding box center [218, 136] width 16 height 12
